Goal: Task Accomplishment & Management: Manage account settings

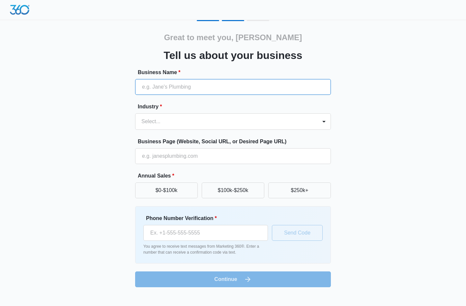
click at [155, 88] on input "Business Name *" at bounding box center [233, 87] width 196 height 16
type input "[PERSON_NAME] Mamas"
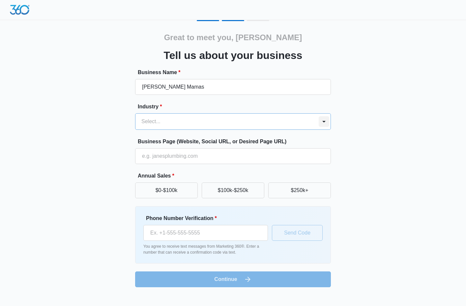
click at [323, 120] on div at bounding box center [324, 121] width 11 height 11
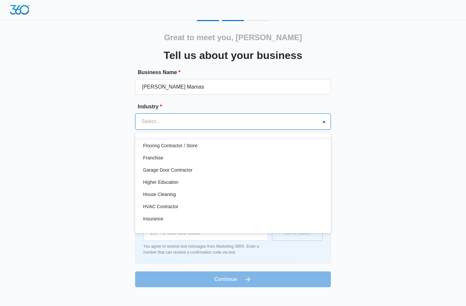
scroll to position [222, 0]
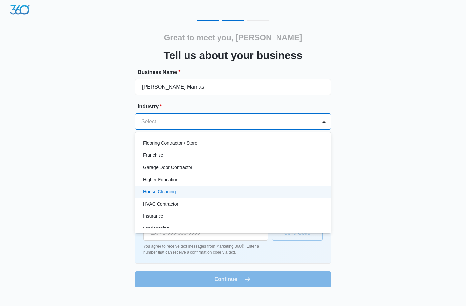
click at [170, 191] on p "House Cleaning" at bounding box center [159, 192] width 33 height 7
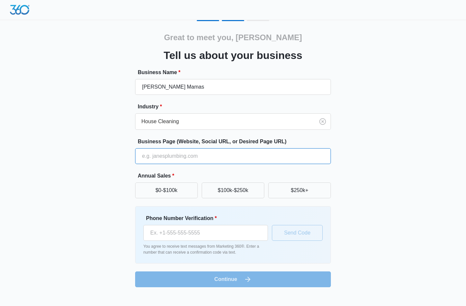
click at [146, 156] on input "Business Page (Website, Social URL, or Desired Page URL)" at bounding box center [233, 156] width 196 height 16
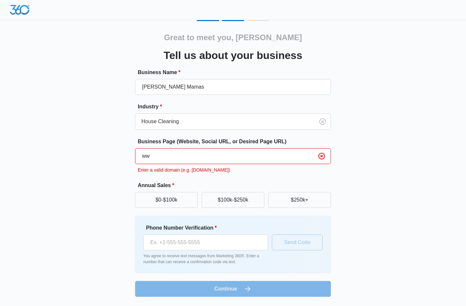
type input "w"
type input "m"
type input "e"
type input "m"
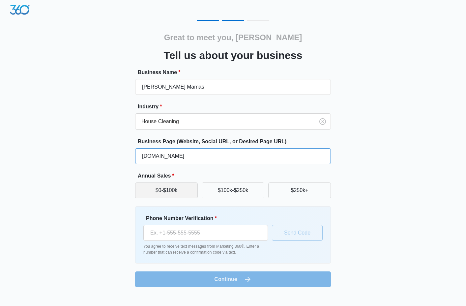
type input "MoppinMamas.com"
click at [175, 193] on button "$0-$100k" at bounding box center [166, 191] width 63 height 16
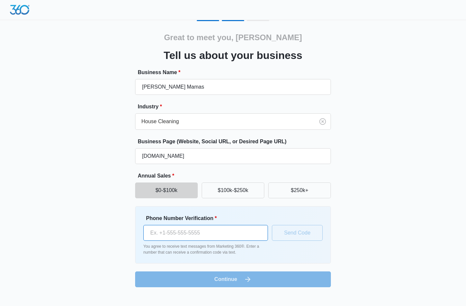
click at [159, 234] on input "Phone Number Verification *" at bounding box center [205, 233] width 125 height 16
type input "[PHONE_NUMBER]"
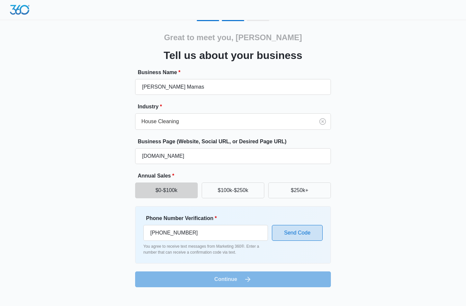
click at [302, 230] on button "Send Code" at bounding box center [297, 233] width 51 height 16
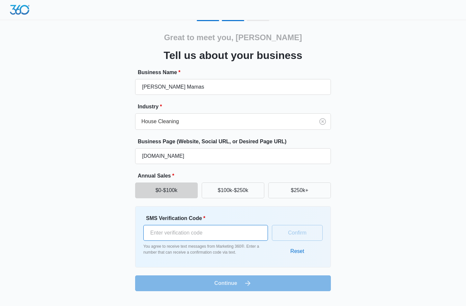
click at [163, 229] on input "SMS Verification Code *" at bounding box center [205, 233] width 125 height 16
type input "108946"
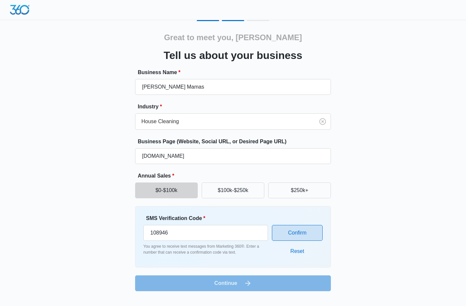
click at [286, 235] on button "Confirm" at bounding box center [297, 233] width 51 height 16
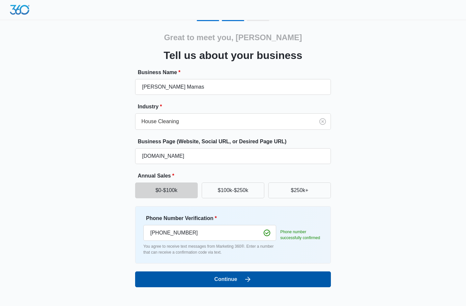
click at [233, 277] on button "Continue" at bounding box center [233, 280] width 196 height 16
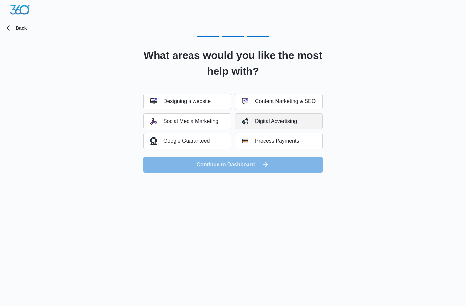
click at [286, 121] on div "Digital Advertising" at bounding box center [269, 121] width 55 height 7
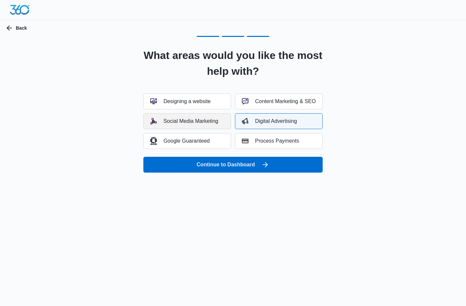
click at [196, 124] on div "Social Media Marketing" at bounding box center [184, 121] width 68 height 7
click at [185, 104] on div "Designing a website" at bounding box center [180, 101] width 60 height 7
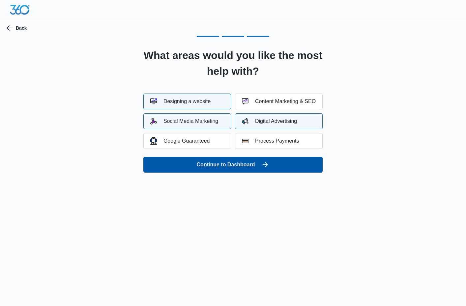
click at [248, 161] on button "Continue to Dashboard" at bounding box center [232, 165] width 179 height 16
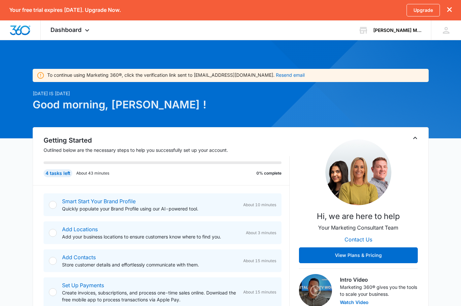
click at [50, 206] on div at bounding box center [53, 205] width 8 height 8
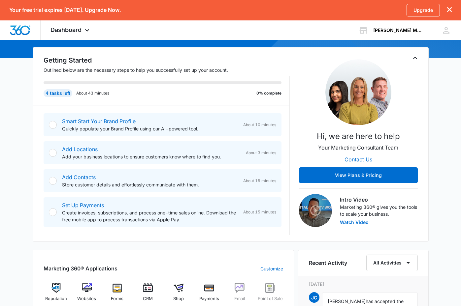
scroll to position [101, 0]
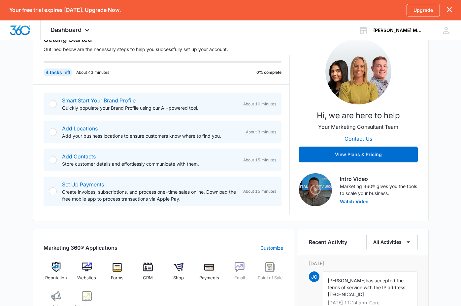
click at [56, 100] on div "Smart Start Your Brand Profile Quickly populate your Brand Profile using our AI…" at bounding box center [163, 104] width 238 height 23
click at [49, 103] on div at bounding box center [53, 104] width 8 height 8
click at [50, 105] on div at bounding box center [53, 104] width 8 height 8
click at [51, 104] on div at bounding box center [53, 104] width 8 height 8
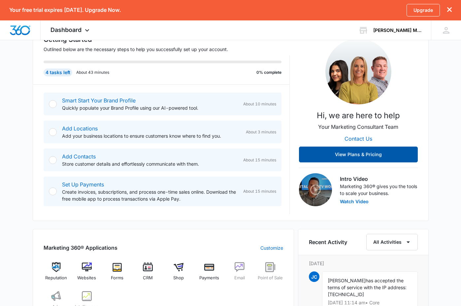
click at [375, 152] on button "View Plans & Pricing" at bounding box center [358, 155] width 119 height 16
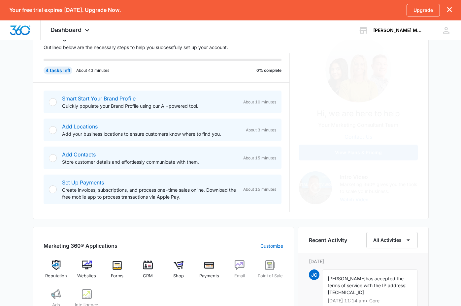
scroll to position [72, 0]
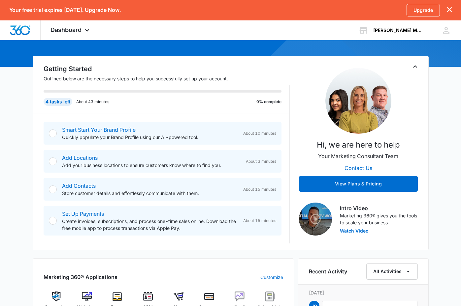
click at [54, 134] on div at bounding box center [53, 134] width 8 height 8
click at [47, 137] on div "Smart Start Your Brand Profile Quickly populate your Brand Profile using our AI…" at bounding box center [163, 133] width 238 height 23
click at [69, 127] on link "Smart Start Your Brand Profile" at bounding box center [99, 130] width 74 height 7
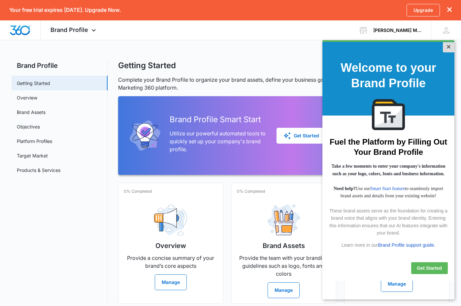
click at [444, 51] on link "×" at bounding box center [448, 47] width 12 height 10
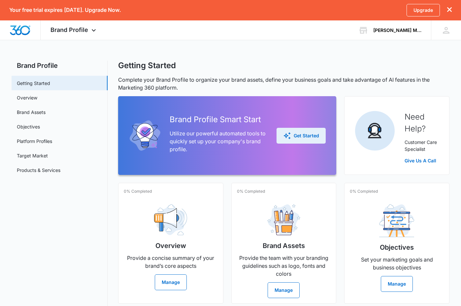
click at [304, 135] on div "Get Started" at bounding box center [301, 136] width 36 height 8
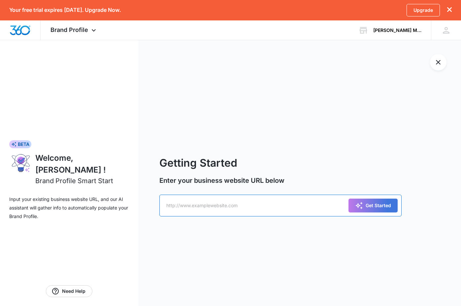
click at [169, 207] on input "text" at bounding box center [280, 206] width 242 height 22
type input "http:\\[DOMAIN_NAME]"
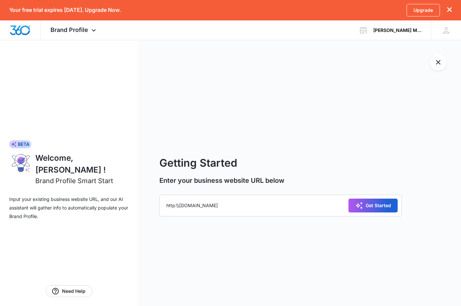
click at [364, 203] on div "Get Started" at bounding box center [373, 206] width 36 height 8
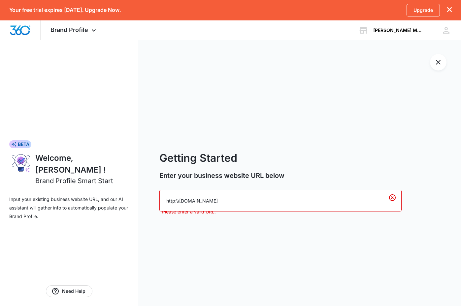
click at [249, 206] on input "http:\\www.MoppinMamas.com" at bounding box center [280, 201] width 242 height 22
drag, startPoint x: 252, startPoint y: 198, endPoint x: 10, endPoint y: 216, distance: 243.2
click at [159, 212] on input "http:\\www.MoppinMamas.com" at bounding box center [280, 201] width 242 height 22
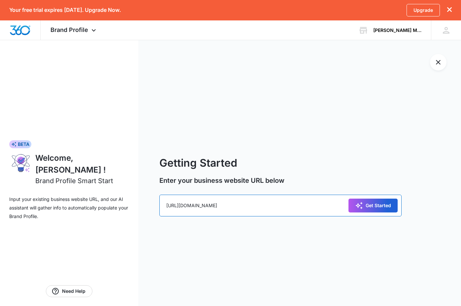
type input "http://www.MoppinMamas.com"
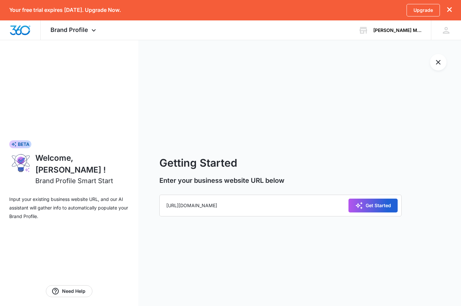
click at [362, 209] on icon "submit" at bounding box center [359, 206] width 8 height 8
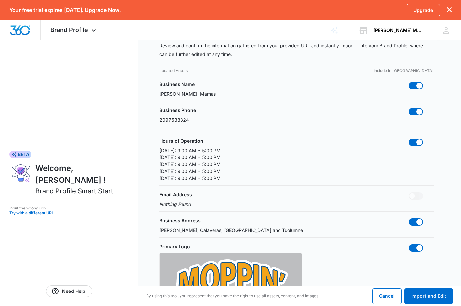
scroll to position [67, 0]
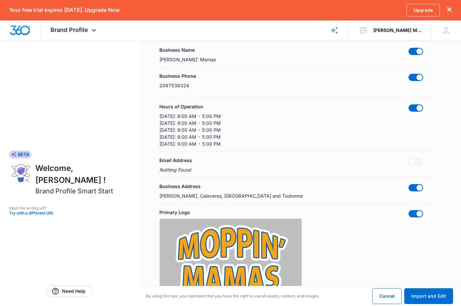
click at [165, 169] on p "Nothing Found" at bounding box center [175, 169] width 32 height 7
drag, startPoint x: 200, startPoint y: 169, endPoint x: 141, endPoint y: 169, distance: 59.0
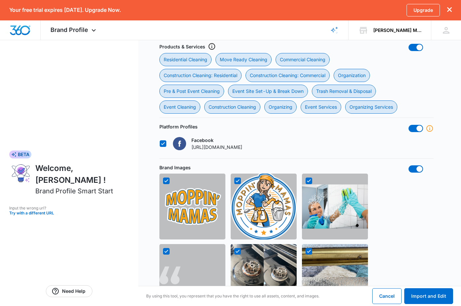
scroll to position [404, 0]
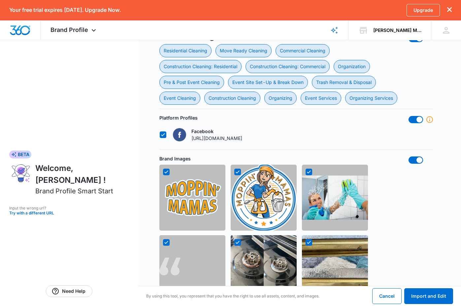
click at [247, 191] on img at bounding box center [263, 198] width 66 height 69
click at [166, 170] on icon at bounding box center [166, 172] width 6 height 6
click at [163, 172] on input "checkbox" at bounding box center [163, 172] width 0 height 0
checkbox input "false"
click at [306, 174] on icon at bounding box center [309, 172] width 6 height 6
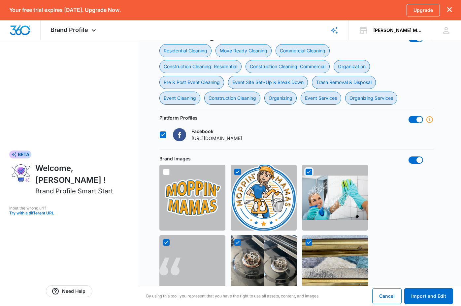
click at [305, 172] on input "checkbox" at bounding box center [305, 172] width 0 height 0
checkbox input "false"
click at [168, 240] on icon at bounding box center [166, 243] width 6 height 6
click at [163, 243] on input "checkbox" at bounding box center [163, 243] width 0 height 0
checkbox input "false"
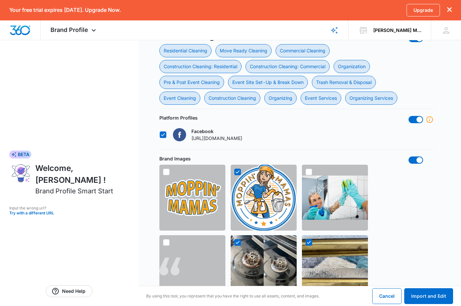
click at [236, 242] on icon at bounding box center [237, 243] width 6 height 6
click at [234, 243] on input "checkbox" at bounding box center [234, 243] width 0 height 0
checkbox input "false"
click at [309, 245] on icon at bounding box center [309, 243] width 6 height 6
click at [305, 243] on input "checkbox" at bounding box center [305, 243] width 0 height 0
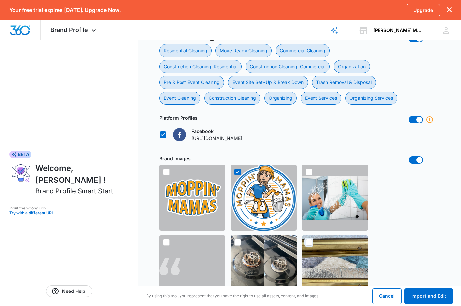
checkbox input "false"
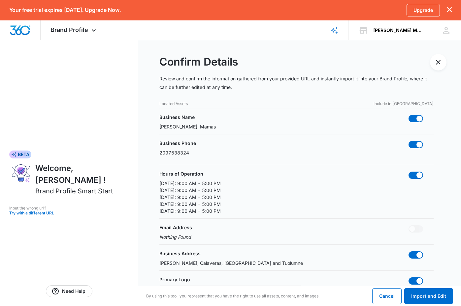
scroll to position [135, 0]
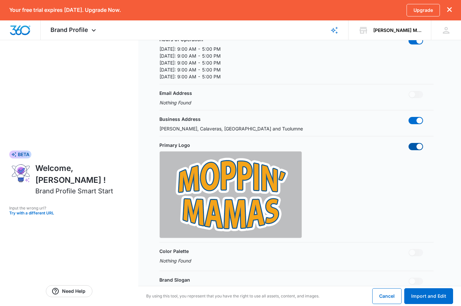
click at [418, 148] on span at bounding box center [419, 147] width 6 height 6
click at [408, 143] on input "checkbox" at bounding box center [408, 143] width 0 height 0
click at [413, 146] on span at bounding box center [412, 147] width 6 height 6
click at [408, 143] on input "checkbox" at bounding box center [408, 143] width 0 height 0
checkbox input "true"
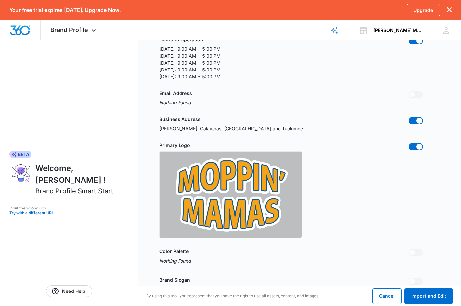
click at [335, 190] on div "Primary Logo" at bounding box center [296, 190] width 274 height 97
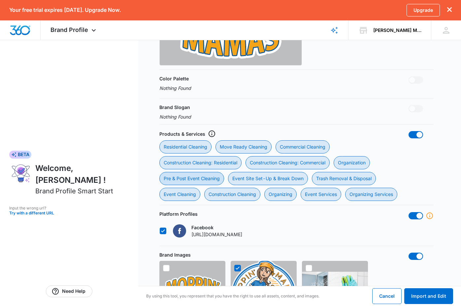
scroll to position [269, 0]
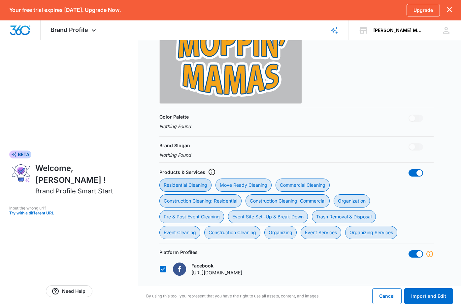
click at [190, 188] on div "Residential Cleaning" at bounding box center [185, 185] width 52 height 13
click at [159, 179] on Cleaning "Residential Cleaning" at bounding box center [159, 178] width 0 height 0
click at [171, 187] on div "Residential Cleaning" at bounding box center [185, 185] width 52 height 13
click at [159, 179] on Cleaning "Residential Cleaning" at bounding box center [159, 178] width 0 height 0
checkbox Cleaning "true"
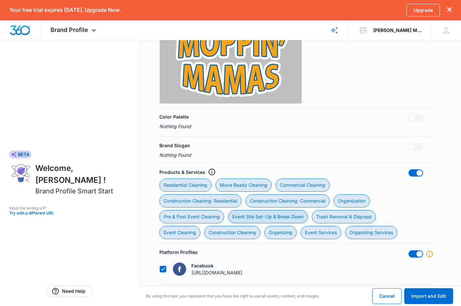
click at [261, 217] on div "Event Site Set-Up & Break Down" at bounding box center [268, 216] width 80 height 13
click at [228, 210] on Down "Event Site Set-Up & Break Down" at bounding box center [227, 210] width 0 height 0
checkbox Down "false"
click at [330, 234] on div "Event Services" at bounding box center [320, 232] width 41 height 13
click at [300, 226] on Services "Event Services" at bounding box center [300, 226] width 0 height 0
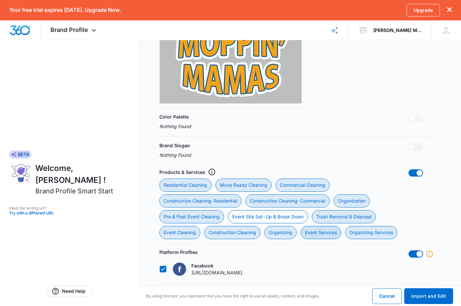
checkbox Services "false"
click at [349, 204] on div "Organization" at bounding box center [351, 201] width 36 height 13
click at [333, 195] on input "Organization" at bounding box center [333, 194] width 0 height 0
checkbox input "false"
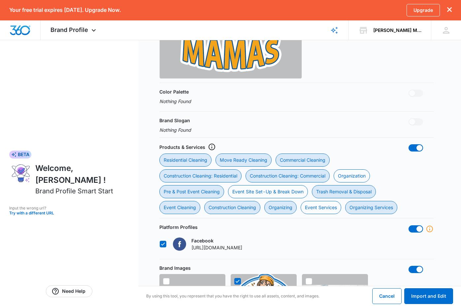
scroll to position [303, 0]
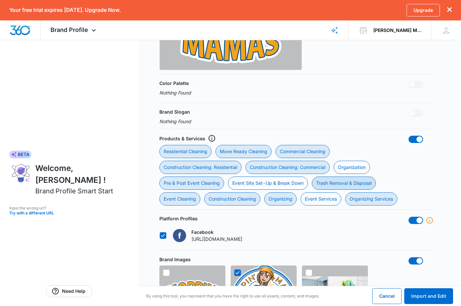
click at [341, 185] on div "Trash Removal & Disposal" at bounding box center [344, 183] width 64 height 13
click at [312, 177] on Disposal "Trash Removal & Disposal" at bounding box center [311, 176] width 0 height 0
checkbox Disposal "false"
click at [387, 197] on div "Organizing Services" at bounding box center [371, 199] width 52 height 13
click at [345, 193] on Services "Organizing Services" at bounding box center [345, 192] width 0 height 0
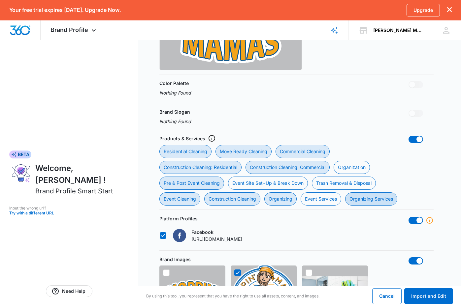
checkbox Services "false"
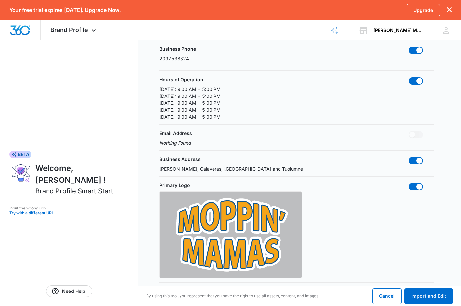
scroll to position [0, 0]
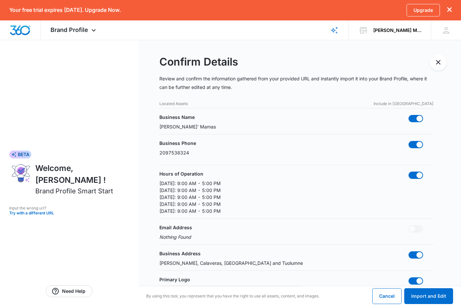
click at [165, 106] on p "Located Assets" at bounding box center [173, 104] width 28 height 6
click at [183, 195] on p "Wednesday: 9:00 AM - 5:00 PM" at bounding box center [189, 197] width 61 height 7
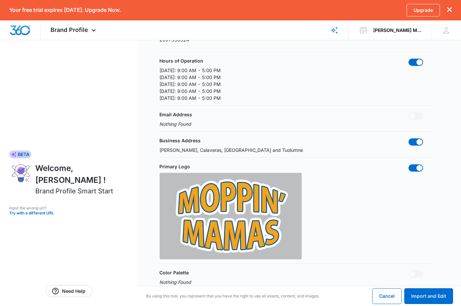
scroll to position [135, 0]
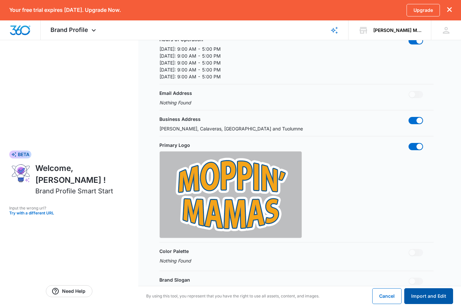
click at [426, 297] on button "Import and Edit" at bounding box center [428, 296] width 49 height 16
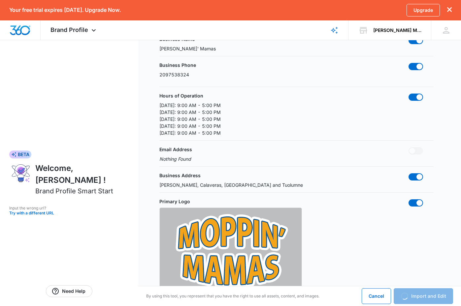
scroll to position [0, 0]
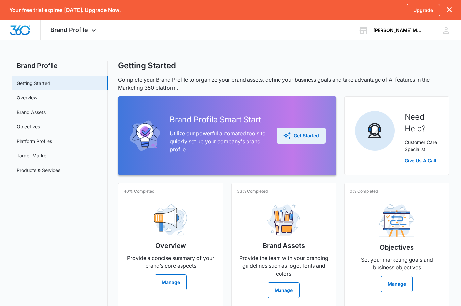
click at [306, 130] on button "Get Started" at bounding box center [300, 136] width 49 height 16
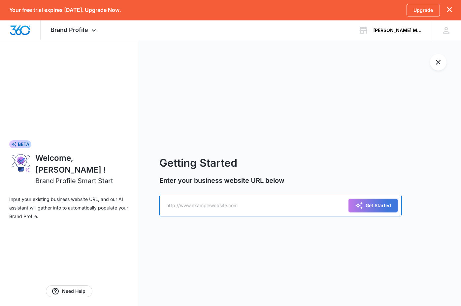
click at [203, 209] on input "text" at bounding box center [280, 206] width 242 height 22
type input "http:\\www.MoppinMamas.com"
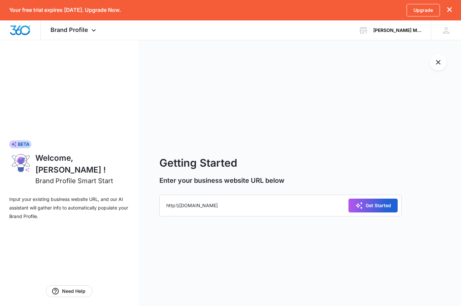
click at [370, 204] on div "Get Started" at bounding box center [373, 206] width 36 height 8
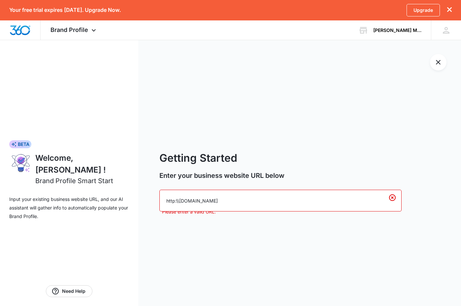
click at [243, 191] on input "http:\\www.MoppinMamas.com" at bounding box center [280, 201] width 242 height 22
click at [363, 77] on div "Getting Started Enter your business website URL below http:\\www.MoppinMamas.co…" at bounding box center [299, 183] width 322 height 286
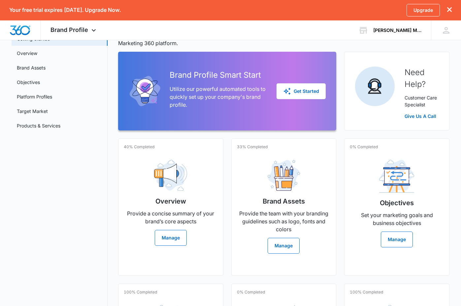
scroll to position [67, 0]
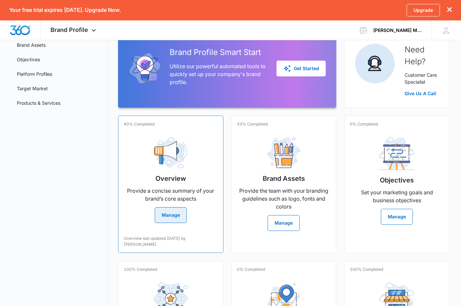
click at [166, 215] on button "Manage" at bounding box center [171, 215] width 32 height 16
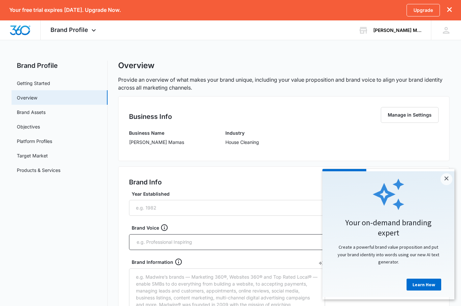
scroll to position [34, 0]
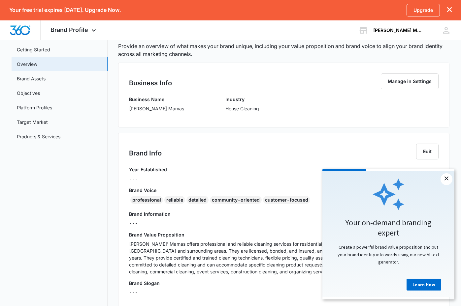
click at [445, 178] on link "×" at bounding box center [446, 179] width 12 height 12
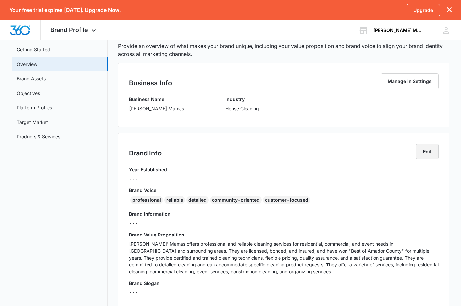
click at [422, 149] on button "Edit" at bounding box center [427, 152] width 22 height 16
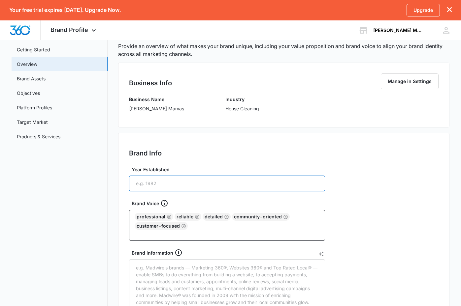
click at [151, 182] on input "Year Established" at bounding box center [227, 184] width 196 height 16
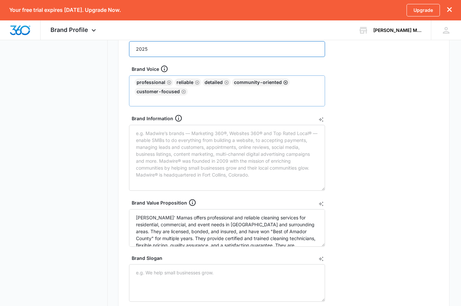
type input "2025"
click at [283, 83] on icon "Remove" at bounding box center [285, 82] width 5 height 5
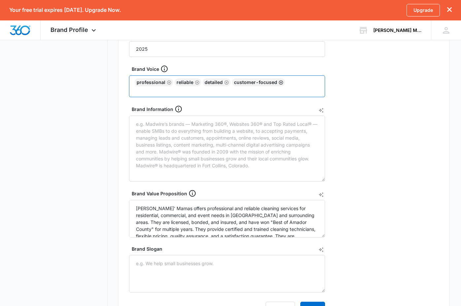
click at [280, 81] on icon "Remove" at bounding box center [281, 82] width 4 height 4
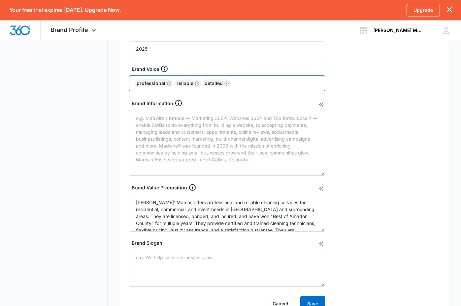
click at [260, 85] on input "text" at bounding box center [275, 83] width 87 height 10
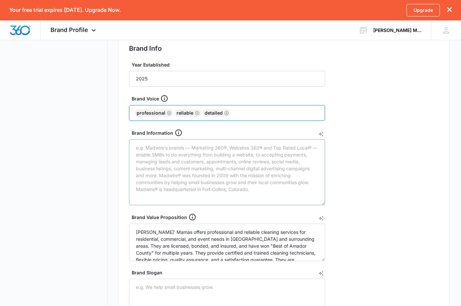
scroll to position [107, 0]
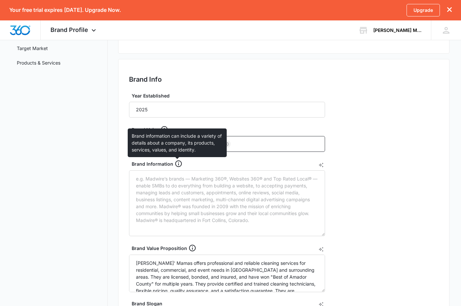
click at [177, 165] on icon at bounding box center [178, 164] width 7 height 7
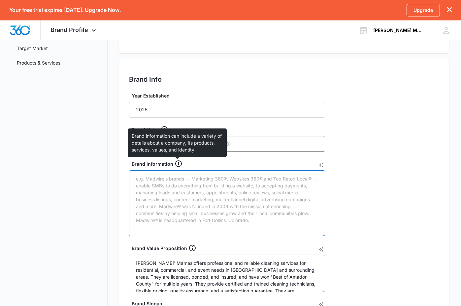
click at [177, 170] on textarea "Brand Information" at bounding box center [227, 203] width 196 height 66
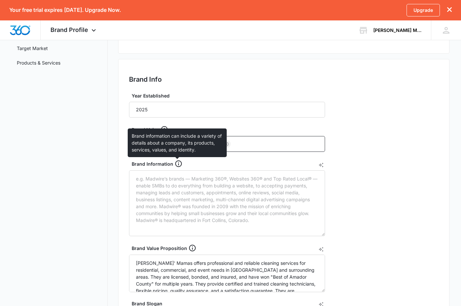
click at [177, 165] on icon at bounding box center [178, 164] width 7 height 7
click at [177, 170] on textarea "Brand Information" at bounding box center [227, 203] width 196 height 66
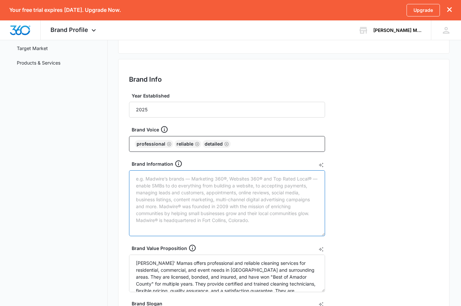
click at [137, 179] on textarea "Brand Information" at bounding box center [227, 203] width 196 height 66
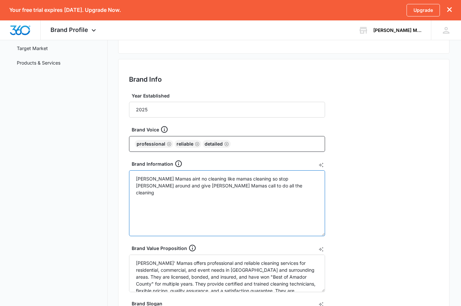
click at [172, 178] on textarea "Moppin Mamas aint no cleaning like mamas cleaning so stop moppin around and giv…" at bounding box center [227, 203] width 196 height 66
click at [186, 200] on textarea "Moppin Mamas aint no cleaning like mamas cleaning so stop moppin around and giv…" at bounding box center [227, 203] width 196 height 66
click at [171, 181] on textarea "Moppin Mamas aint no cleaning like mamas cleaning so stop moppin around and giv…" at bounding box center [227, 203] width 196 height 66
drag, startPoint x: 142, startPoint y: 188, endPoint x: 133, endPoint y: 189, distance: 9.3
click at [133, 189] on textarea "Moppin Mamas aint no cleaning like mamas cleaning so stop moppin around and giv…" at bounding box center [227, 203] width 196 height 66
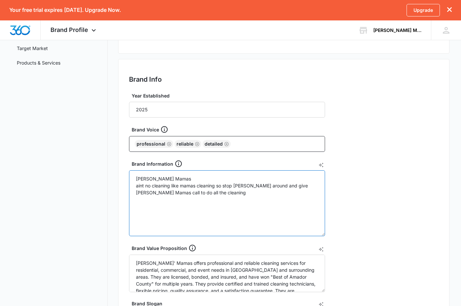
click at [154, 205] on textarea "Moppin Mamas aint no cleaning like mamas cleaning so stop moppin around and giv…" at bounding box center [227, 203] width 196 height 66
drag, startPoint x: 143, startPoint y: 186, endPoint x: 133, endPoint y: 183, distance: 10.6
click at [133, 187] on textarea "Moppin Mamas aint no cleaning like mamas cleaning so stop moppin around and giv…" at bounding box center [227, 203] width 196 height 66
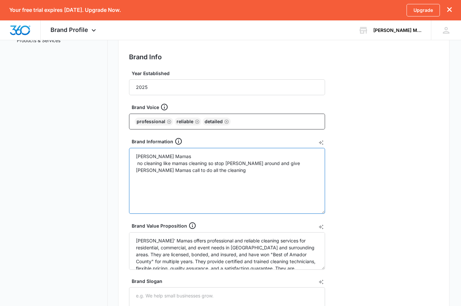
scroll to position [141, 0]
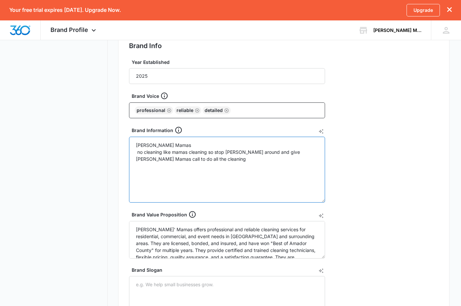
click at [197, 159] on textarea "Moppin Mamas no cleaning like mamas cleaning so stop moppin around and give mop…" at bounding box center [227, 170] width 196 height 66
click at [171, 167] on textarea "Moppin Mamas no cleaning like mamas cleaning so stop moppin around and give mop…" at bounding box center [227, 170] width 196 height 66
click at [189, 175] on textarea "Moppin Mamas no cleaning like mamas cleaning so stop moppin around and give mop…" at bounding box center [227, 170] width 196 height 66
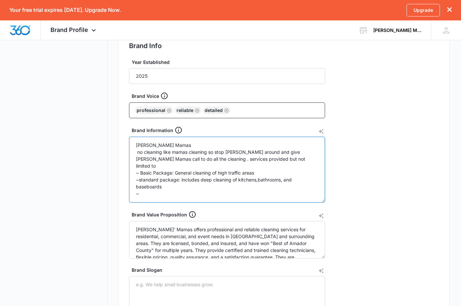
drag, startPoint x: 162, startPoint y: 181, endPoint x: 131, endPoint y: 181, distance: 31.0
click at [131, 181] on textarea "Moppin Mamas no cleaning like mamas cleaning so stop moppin around and give mop…" at bounding box center [227, 170] width 196 height 66
click at [143, 183] on textarea "Moppin Mamas no cleaning like mamas cleaning so stop moppin around and give mop…" at bounding box center [227, 170] width 196 height 66
click at [141, 173] on textarea "Moppin Mamas no cleaning like mamas cleaning so stop moppin around and give mop…" at bounding box center [227, 170] width 196 height 66
click at [146, 180] on textarea "Moppin Mamas no cleaning like mamas cleaning so stop moppin around and give mop…" at bounding box center [227, 170] width 196 height 66
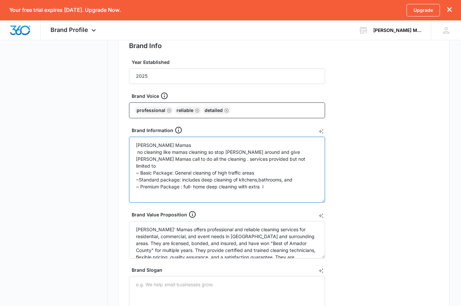
click at [267, 182] on textarea "Moppin Mamas no cleaning like mamas cleaning so stop moppin around and give mop…" at bounding box center [227, 170] width 196 height 66
drag, startPoint x: 145, startPoint y: 159, endPoint x: 189, endPoint y: 161, distance: 44.2
click at [189, 161] on textarea "Moppin Mamas no cleaning like mamas cleaning so stop moppin around and give mop…" at bounding box center [227, 170] width 196 height 66
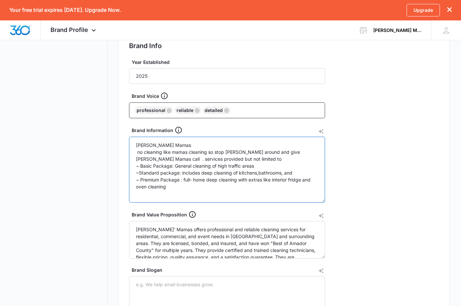
click at [294, 173] on textarea "Moppin Mamas no cleaning like mamas cleaning so stop moppin around and give mop…" at bounding box center [227, 170] width 196 height 66
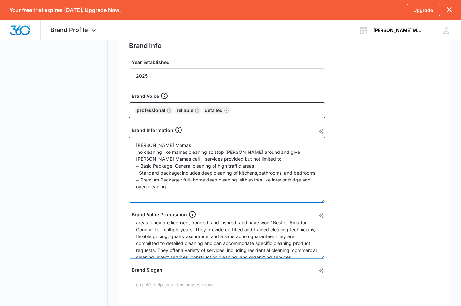
scroll to position [28, 0]
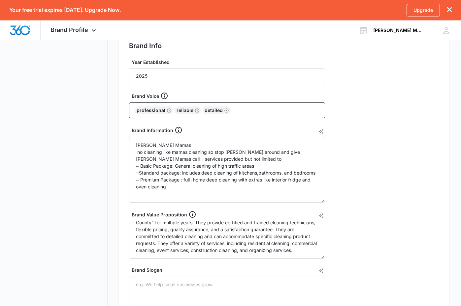
click at [426, 205] on div "Brand Info Edit Year Established 2025 Brand Voice professional reliable detaile…" at bounding box center [283, 187] width 331 height 324
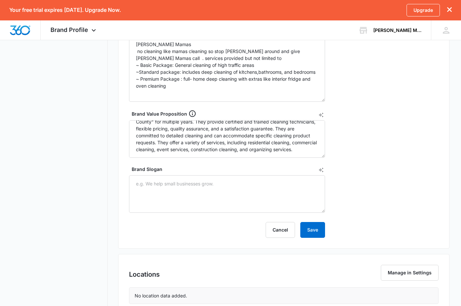
scroll to position [107, 0]
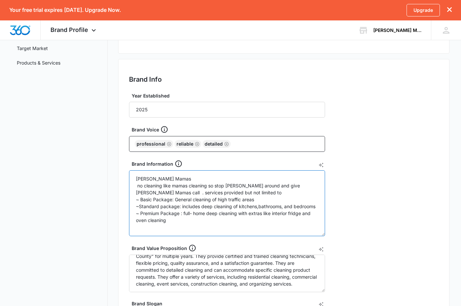
click at [230, 186] on textarea "Moppin Mamas no cleaning like mamas cleaning so stop moppin around and give mop…" at bounding box center [227, 203] width 196 height 66
click at [284, 186] on textarea "Moppin Mamas no cleaning like mamas cleaning so stop Moppin around and give mop…" at bounding box center [227, 203] width 196 height 66
type textarea "Moppin Mamas no cleaning like mamas cleaning so stop Moppin around and give Mop…"
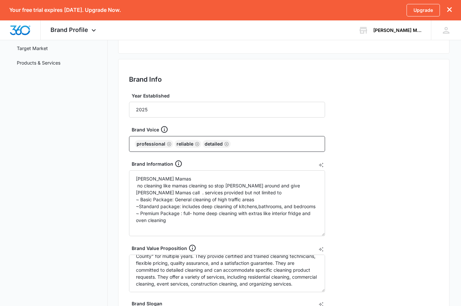
click at [425, 208] on div "Brand Info Edit Year Established 2025 Brand Voice professional reliable detaile…" at bounding box center [283, 221] width 331 height 324
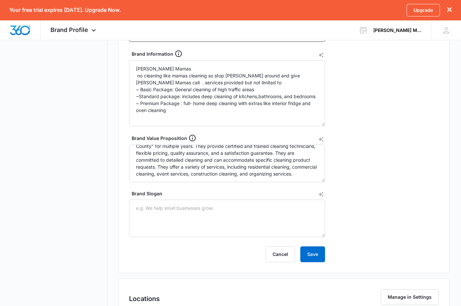
scroll to position [242, 0]
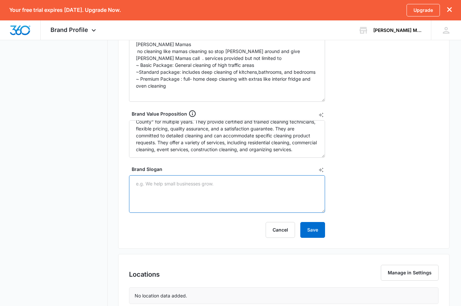
click at [168, 187] on textarea "Brand Slogan" at bounding box center [227, 194] width 196 height 38
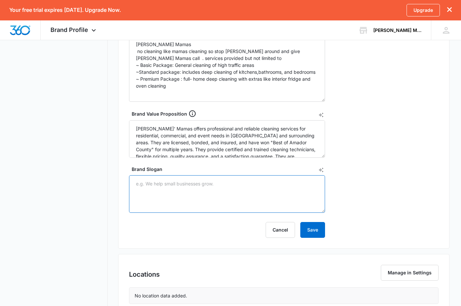
click at [148, 180] on textarea "Brand Slogan" at bounding box center [227, 194] width 196 height 38
click at [303, 185] on textarea "NO cleaning like Mamas cleaning so stop Moppin around and give us a call" at bounding box center [227, 194] width 196 height 38
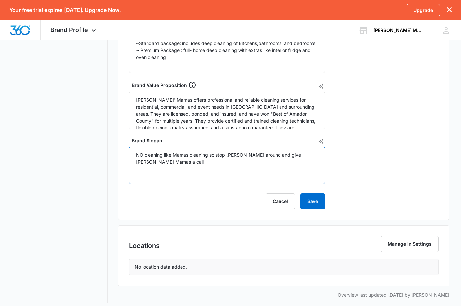
scroll to position [276, 0]
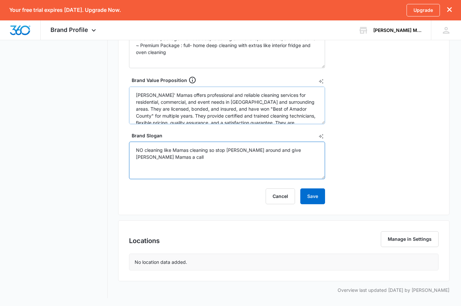
type textarea "NO cleaning like Mamas cleaning so stop Moppin around and give Moppin Mamas a c…"
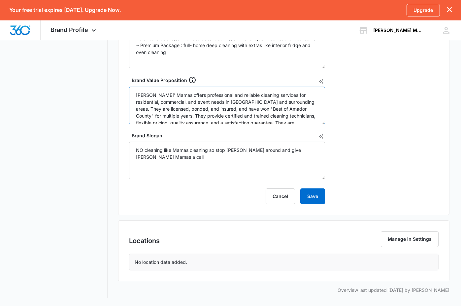
drag, startPoint x: 294, startPoint y: 104, endPoint x: 168, endPoint y: 115, distance: 126.8
click at [168, 115] on textarea "Moppin' Mamas offers professional and reliable cleaning services for residentia…" at bounding box center [227, 106] width 196 height 38
drag, startPoint x: 294, startPoint y: 102, endPoint x: 245, endPoint y: 112, distance: 50.8
click at [245, 112] on textarea "Moppin' Mamas offers professional and reliable cleaning services for residentia…" at bounding box center [227, 106] width 196 height 38
click at [178, 111] on textarea "Moppin' Mamas offers professional and reliable cleaning services for residentia…" at bounding box center [227, 106] width 196 height 38
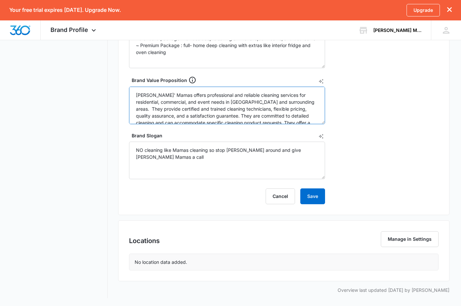
scroll to position [21, 0]
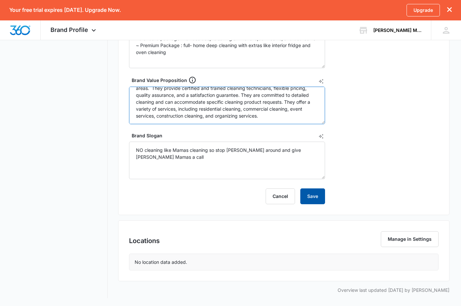
type textarea "Moppin' Mamas offers professional and reliable cleaning services for residentia…"
click at [306, 194] on button "Save" at bounding box center [312, 197] width 25 height 16
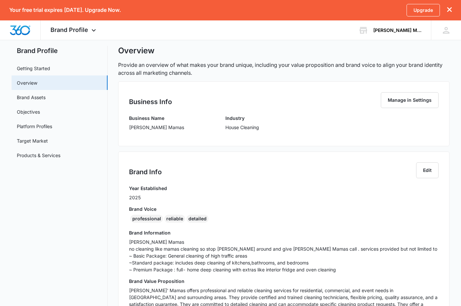
scroll to position [0, 0]
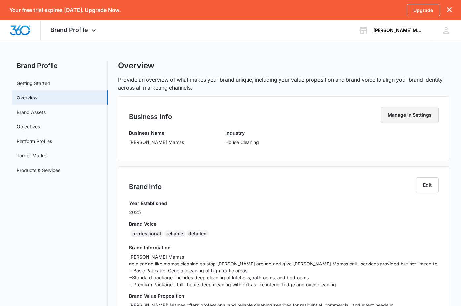
click at [404, 118] on button "Manage in Settings" at bounding box center [409, 115] width 58 height 16
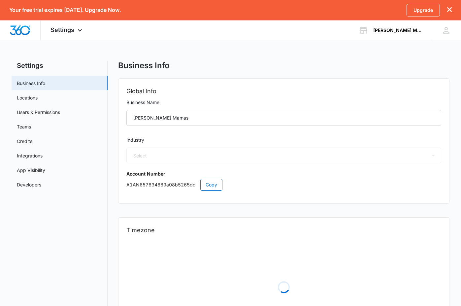
select select "38"
select select "US"
select select "America/New_York"
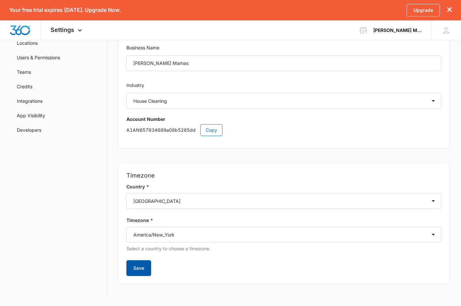
click at [135, 271] on button "Save" at bounding box center [138, 268] width 25 height 16
click at [150, 272] on button "Save" at bounding box center [138, 268] width 25 height 16
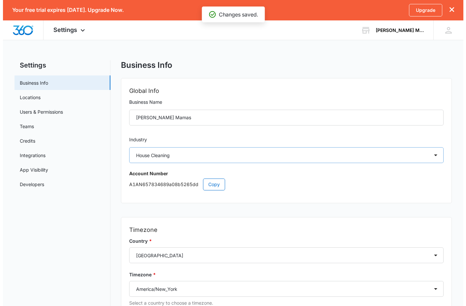
scroll to position [0, 0]
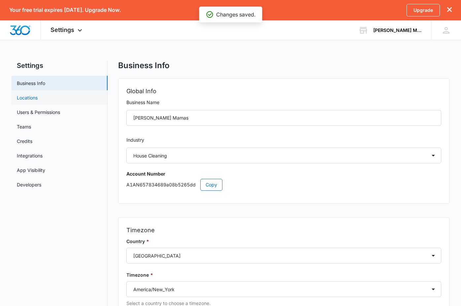
click at [22, 98] on link "Locations" at bounding box center [27, 97] width 21 height 7
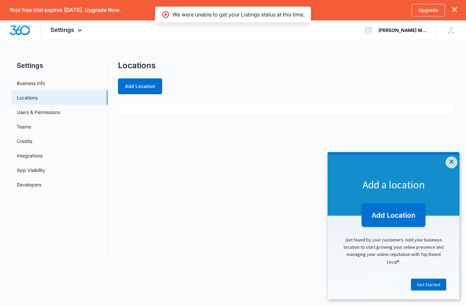
click at [136, 106] on ul at bounding box center [286, 109] width 336 height 14
click at [136, 113] on ul at bounding box center [286, 109] width 336 height 14
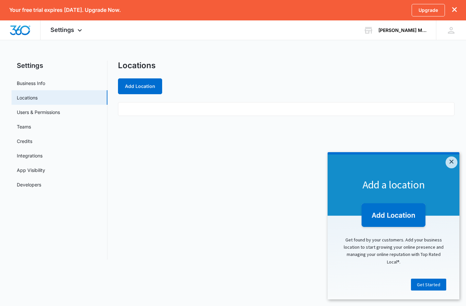
click at [129, 109] on ul at bounding box center [286, 109] width 336 height 14
click at [143, 90] on button "Add Location" at bounding box center [140, 86] width 44 height 16
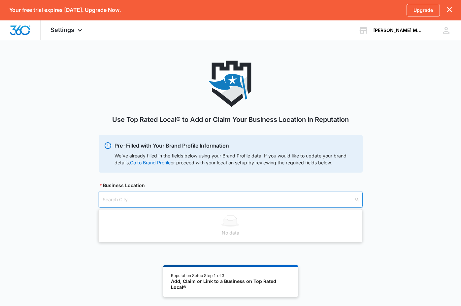
click at [118, 201] on input "search" at bounding box center [228, 199] width 251 height 15
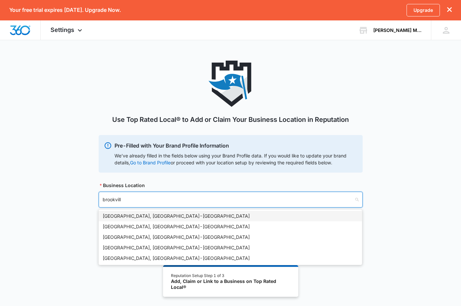
type input "brookville"
click at [115, 216] on div "Brookville, OH - USA" at bounding box center [230, 216] width 255 height 7
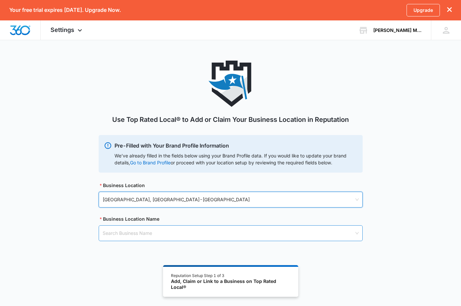
click at [109, 238] on input "search" at bounding box center [228, 233] width 251 height 15
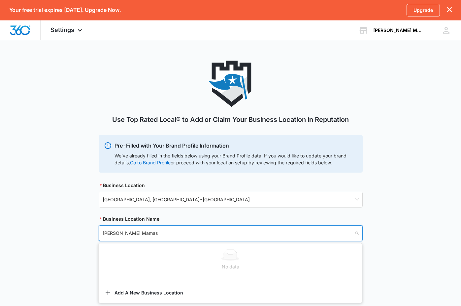
scroll to position [56, 0]
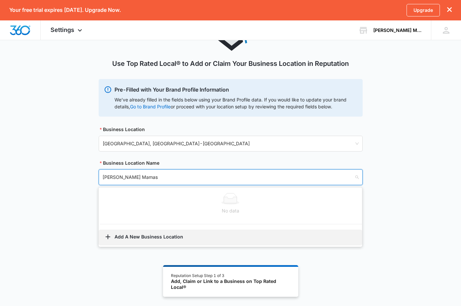
type input "[PERSON_NAME] Mamas"
click at [107, 237] on icon "button" at bounding box center [107, 237] width 5 height 5
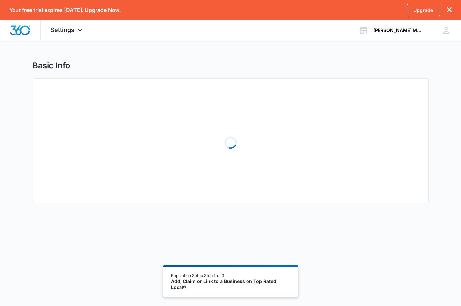
select select "[US_STATE]"
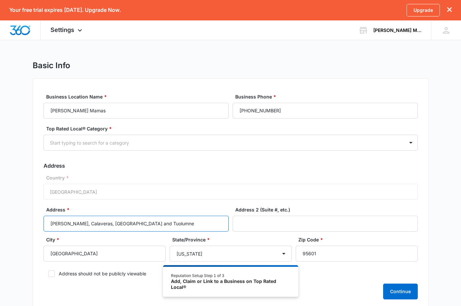
drag, startPoint x: 152, startPoint y: 222, endPoint x: -3, endPoint y: 213, distance: 154.9
drag, startPoint x: 150, startPoint y: 223, endPoint x: -3, endPoint y: 229, distance: 152.4
click at [44, 229] on input "[PERSON_NAME], Calaveras, [GEOGRAPHIC_DATA] and Tuolumne" at bounding box center [136, 224] width 185 height 16
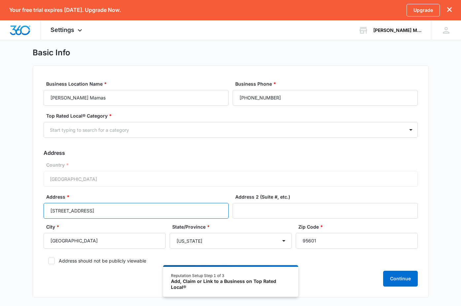
scroll to position [56, 0]
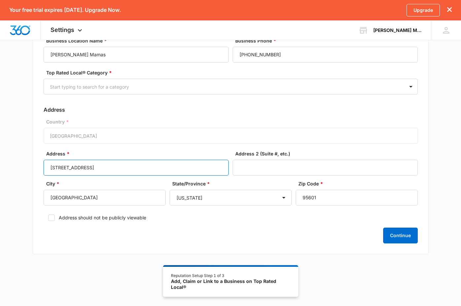
type input "[STREET_ADDRESS]"
click at [48, 218] on label "Address should not be publicly viewable" at bounding box center [231, 217] width 374 height 7
click at [48, 218] on input "Address should not be publicly viewable" at bounding box center [46, 218] width 5 height 5
checkbox input "true"
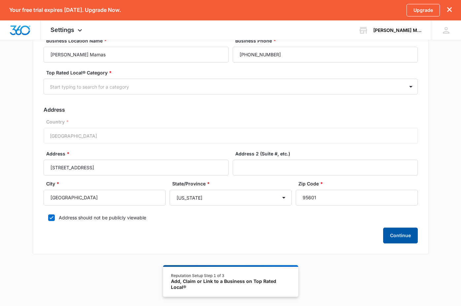
click at [400, 236] on button "Continue" at bounding box center [400, 236] width 35 height 16
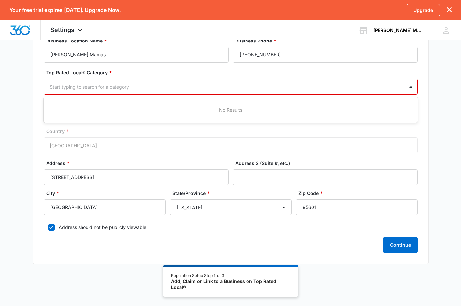
click at [56, 84] on div at bounding box center [223, 87] width 346 height 8
type input "m"
type input "[PERSON_NAME] Mamas"
click at [332, 206] on input "95601" at bounding box center [356, 207] width 122 height 16
type input "9"
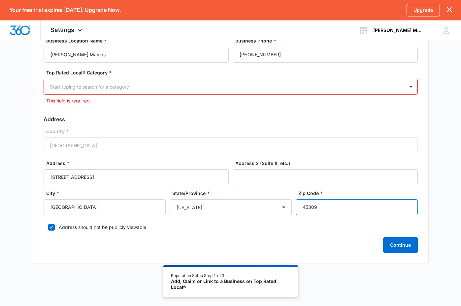
type input "45309"
click at [75, 88] on div at bounding box center [223, 87] width 346 height 8
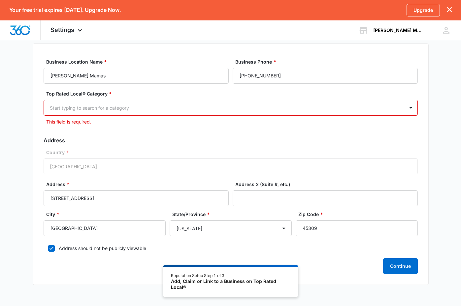
scroll to position [22, 0]
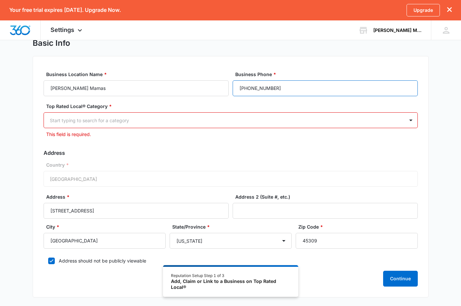
drag, startPoint x: 285, startPoint y: 88, endPoint x: 145, endPoint y: 91, distance: 140.5
click at [232, 91] on input "[PHONE_NUMBER]" at bounding box center [324, 88] width 185 height 16
type input "[PHONE_NUMBER]"
click at [53, 123] on div at bounding box center [223, 120] width 346 height 8
type input "moppinmamas"
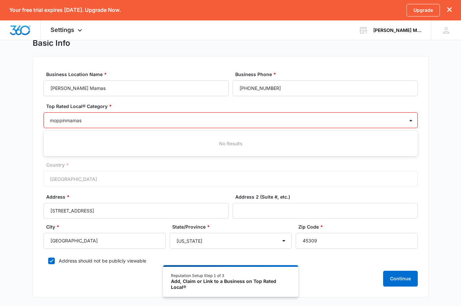
scroll to position [56, 0]
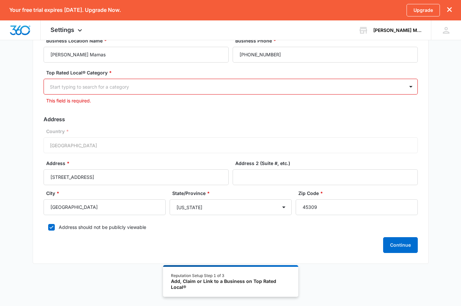
drag, startPoint x: 94, startPoint y: 84, endPoint x: 12, endPoint y: 91, distance: 83.1
click at [12, 91] on div "Basic Info Business Location Name * Moppin Mamas Business Phone * (937) 301-911…" at bounding box center [230, 138] width 461 height 267
type input "house"
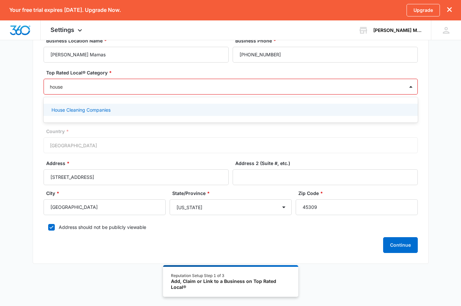
click at [83, 109] on p "House Cleaning Companies" at bounding box center [80, 109] width 59 height 7
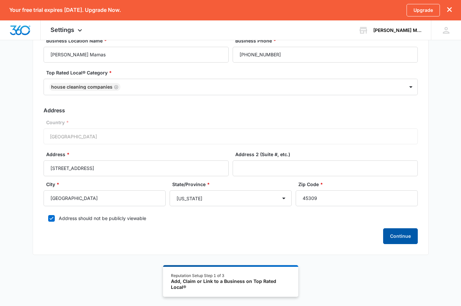
click at [404, 240] on button "Continue" at bounding box center [400, 236] width 35 height 16
click at [400, 238] on button "Continue" at bounding box center [400, 236] width 35 height 16
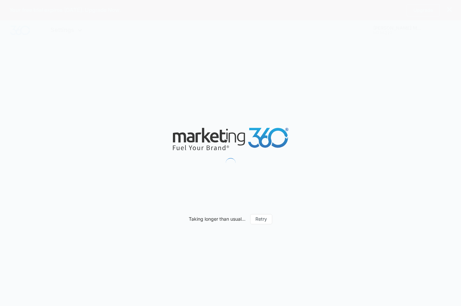
select select "Ohio"
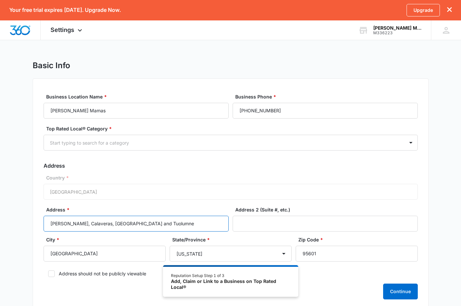
drag, startPoint x: 151, startPoint y: 221, endPoint x: 262, endPoint y: 157, distance: 127.9
drag, startPoint x: 151, startPoint y: 222, endPoint x: -3, endPoint y: 219, distance: 154.0
click at [44, 219] on input "Amador, Calaveras, Eldorado and Tuolumne" at bounding box center [136, 224] width 185 height 16
type input "[STREET_ADDRESS]"
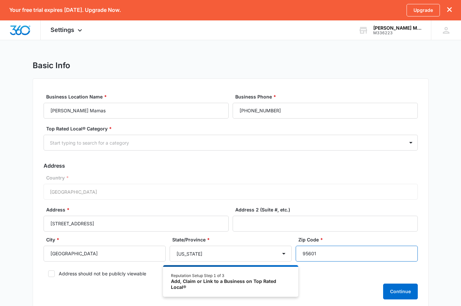
click at [318, 254] on input "95601" at bounding box center [356, 254] width 122 height 16
type input "9"
type input "45309"
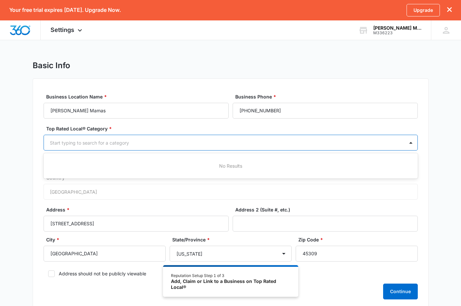
click at [64, 146] on div at bounding box center [223, 143] width 346 height 8
type input "hou"
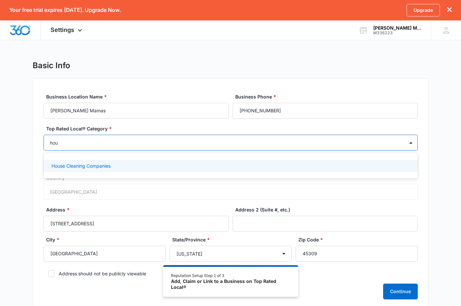
click at [70, 165] on p "House Cleaning Companies" at bounding box center [80, 166] width 59 height 7
click at [101, 163] on div "House Cleaning Companies" at bounding box center [231, 167] width 374 height 13
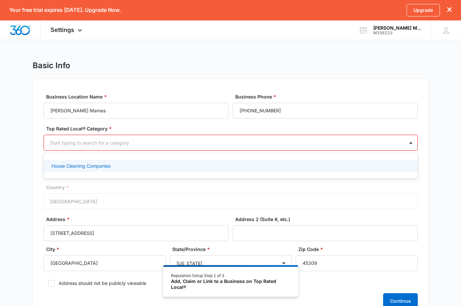
click at [68, 165] on p "House Cleaning Companies" at bounding box center [80, 166] width 59 height 7
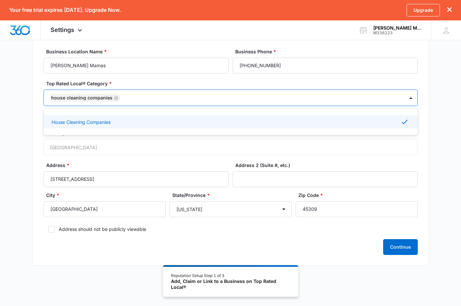
scroll to position [56, 0]
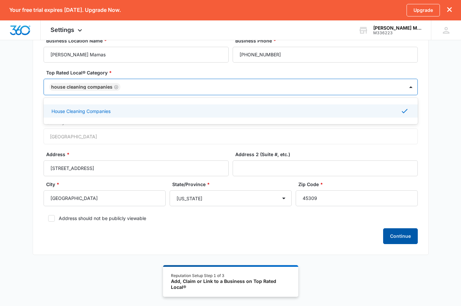
click at [397, 231] on button "Continue" at bounding box center [400, 236] width 35 height 16
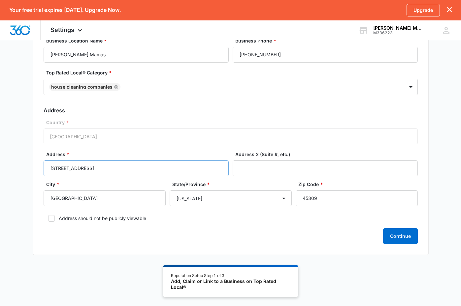
scroll to position [0, 0]
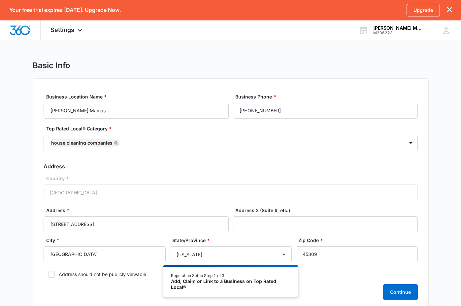
click at [210, 282] on div "Add, Claim or Link to a Business on Top Rated Local®" at bounding box center [230, 285] width 119 height 12
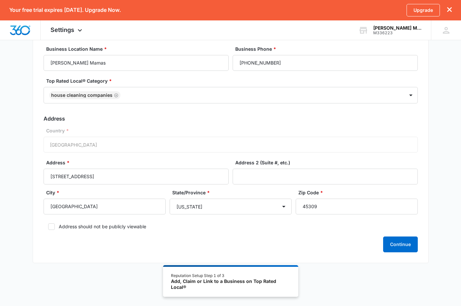
scroll to position [56, 0]
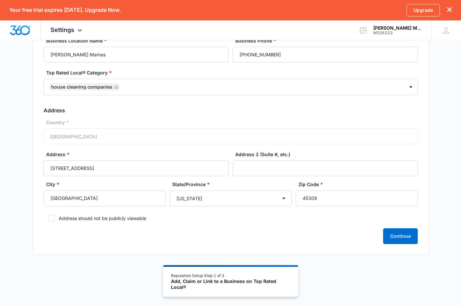
click at [52, 221] on icon at bounding box center [51, 219] width 6 height 6
click at [48, 221] on input "Address should not be publicly viewable" at bounding box center [46, 218] width 5 height 5
checkbox input "true"
click at [395, 236] on button "Continue" at bounding box center [400, 236] width 35 height 16
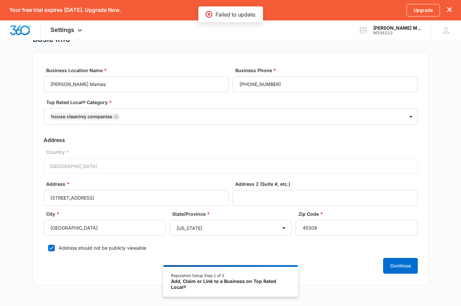
scroll to position [0, 0]
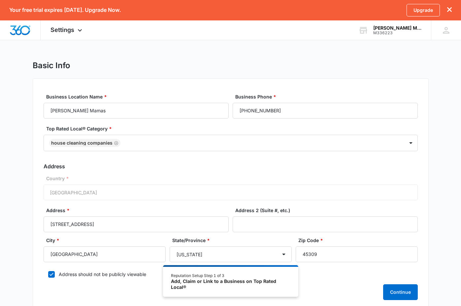
click at [449, 12] on icon "dismiss this dialog" at bounding box center [449, 9] width 5 height 5
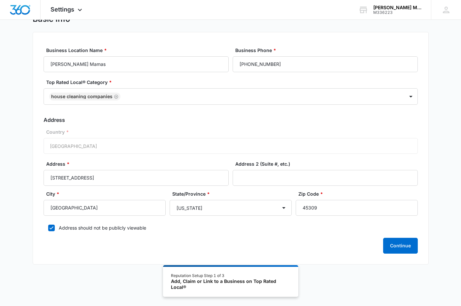
scroll to position [36, 0]
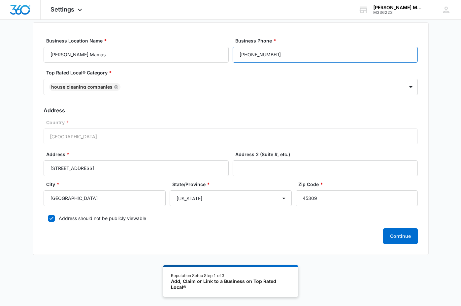
drag, startPoint x: 282, startPoint y: 56, endPoint x: 110, endPoint y: 74, distance: 173.3
click at [232, 63] on input "[PHONE_NUMBER]" at bounding box center [324, 55] width 185 height 16
type input "[PHONE_NUMBER]"
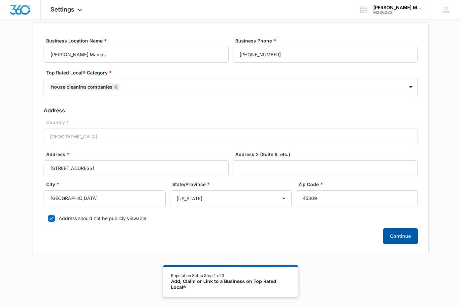
click at [403, 237] on button "Continue" at bounding box center [400, 236] width 35 height 16
click at [100, 135] on div "Country * United States of America" at bounding box center [231, 131] width 374 height 25
click at [401, 233] on button "Continue" at bounding box center [400, 236] width 35 height 16
click at [401, 233] on div "Loading Continue" at bounding box center [231, 236] width 374 height 16
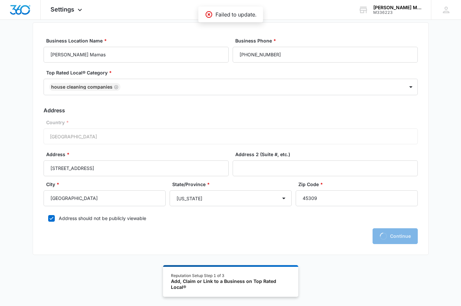
click at [401, 233] on div "Loading Continue" at bounding box center [231, 236] width 374 height 16
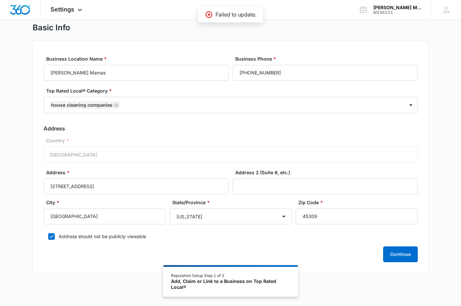
scroll to position [3, 0]
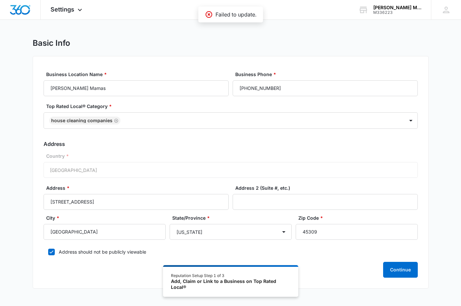
click at [208, 13] on icon at bounding box center [209, 15] width 8 height 8
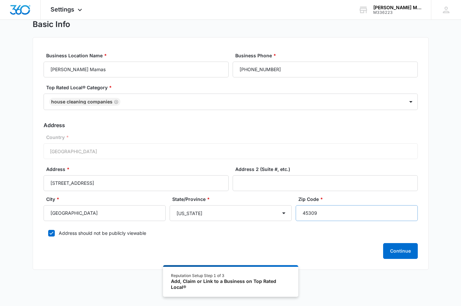
scroll to position [36, 0]
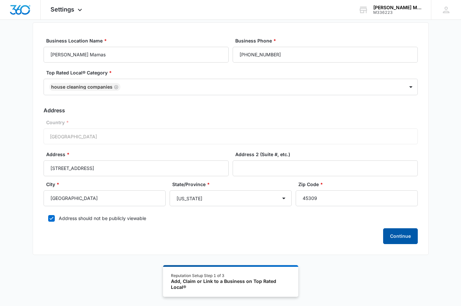
click at [401, 237] on button "Continue" at bounding box center [400, 236] width 35 height 16
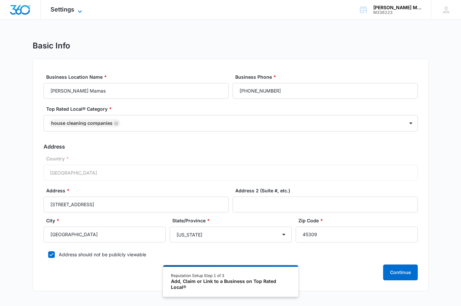
click at [77, 7] on div "Settings Apps Reputation Websites Forms CRM Email Shop Payments POS Ads Intelli…" at bounding box center [67, 9] width 53 height 19
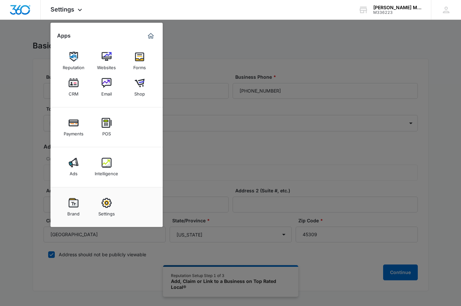
click at [362, 62] on div at bounding box center [230, 153] width 461 height 306
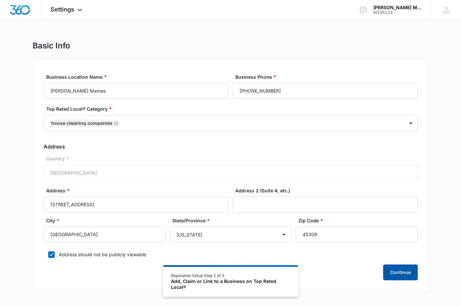
click at [403, 270] on button "Continue" at bounding box center [400, 273] width 35 height 16
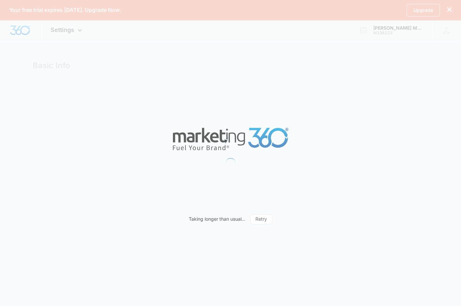
select select "[US_STATE]"
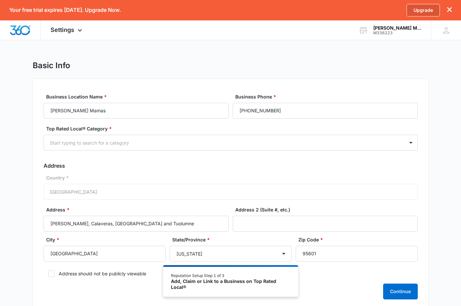
click at [418, 11] on link "Upgrade" at bounding box center [422, 10] width 33 height 13
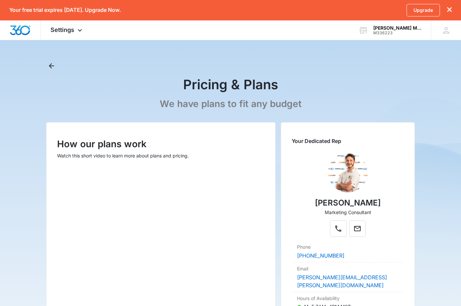
click at [450, 7] on button "dismiss this dialog" at bounding box center [449, 10] width 5 height 6
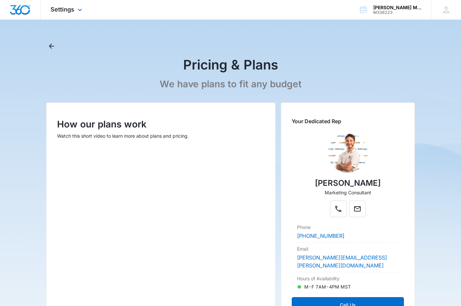
select select "[US_STATE]"
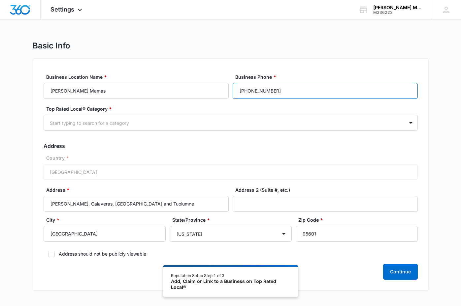
drag, startPoint x: 278, startPoint y: 88, endPoint x: 109, endPoint y: 64, distance: 171.2
click at [54, 64] on div "Business Location Name * [PERSON_NAME] Mamas Business Phone * [PHONE_NUMBER] To…" at bounding box center [231, 175] width 396 height 232
drag, startPoint x: 284, startPoint y: 93, endPoint x: 211, endPoint y: 96, distance: 73.6
click at [232, 96] on input "[PHONE_NUMBER]" at bounding box center [324, 91] width 185 height 16
type input "[PHONE_NUMBER]"
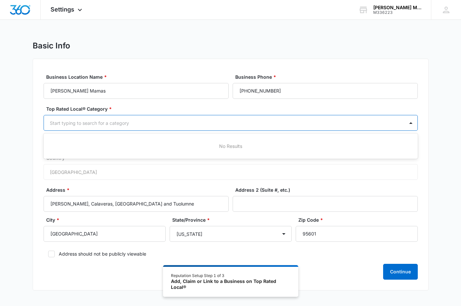
click at [96, 125] on div at bounding box center [223, 123] width 346 height 8
type input "hous"
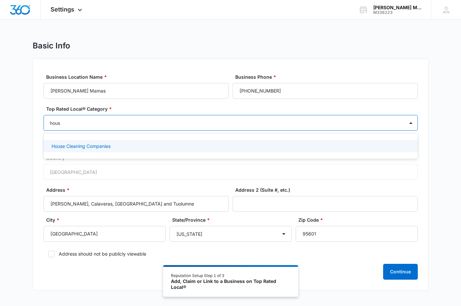
click at [96, 143] on p "House Cleaning Companies" at bounding box center [80, 146] width 59 height 7
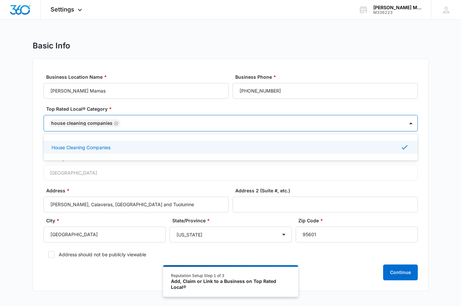
click at [433, 184] on div "Basic Info Business Location Name * [PERSON_NAME] Mamas Business Phone * [PHONE…" at bounding box center [230, 170] width 461 height 258
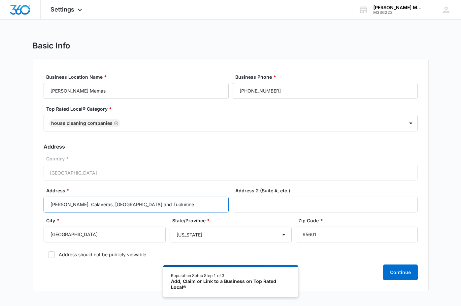
drag, startPoint x: 153, startPoint y: 203, endPoint x: -3, endPoint y: 186, distance: 156.2
click at [44, 197] on input "[PERSON_NAME], Calaveras, [GEOGRAPHIC_DATA] and Tuolumne" at bounding box center [136, 205] width 185 height 16
type input "[STREET_ADDRESS]"
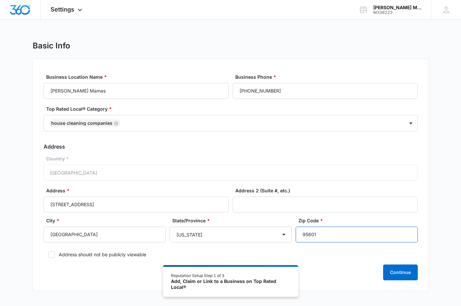
click at [329, 238] on input "95601" at bounding box center [356, 235] width 122 height 16
type input "9"
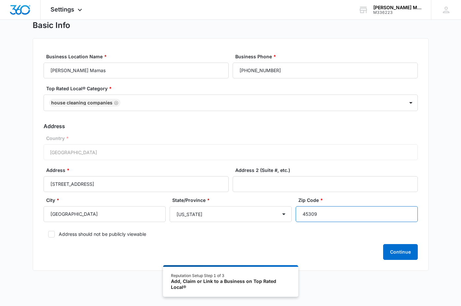
scroll to position [34, 0]
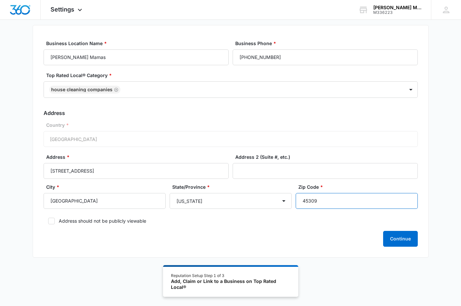
type input "45309"
click at [49, 222] on icon at bounding box center [51, 221] width 6 height 6
click at [48, 222] on input "Address should not be publicly viewable" at bounding box center [46, 221] width 5 height 5
checkbox input "true"
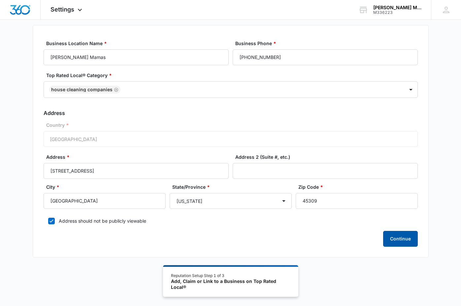
click at [405, 236] on button "Continue" at bounding box center [400, 239] width 35 height 16
click at [207, 15] on div "Settings Apps Reputation Websites Forms CRM Email Shop Payments POS Ads Intelli…" at bounding box center [230, 10] width 461 height 20
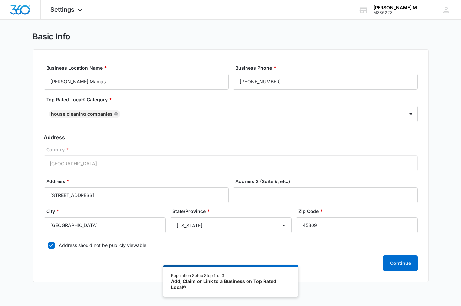
scroll to position [0, 0]
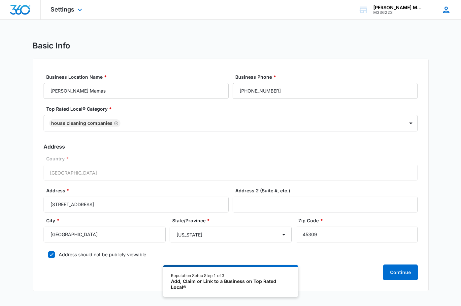
click at [445, 12] on icon at bounding box center [446, 10] width 10 height 10
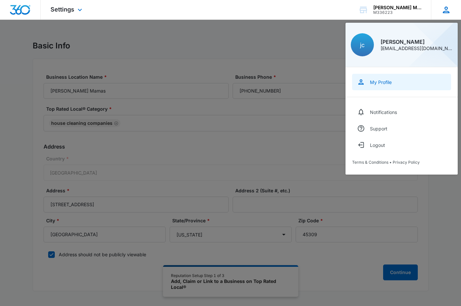
click at [386, 83] on div "My Profile" at bounding box center [381, 82] width 22 height 6
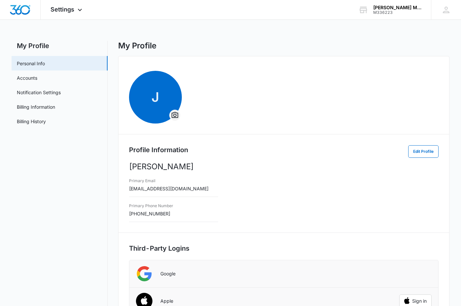
click at [175, 116] on icon "Overflow Menu" at bounding box center [175, 115] width 8 height 8
click at [192, 133] on div "Change Profile Photo" at bounding box center [200, 134] width 45 height 5
click at [398, 8] on div "[PERSON_NAME] Mamas" at bounding box center [397, 7] width 48 height 5
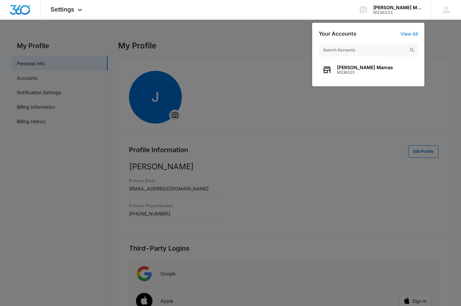
click at [221, 32] on div at bounding box center [230, 153] width 461 height 306
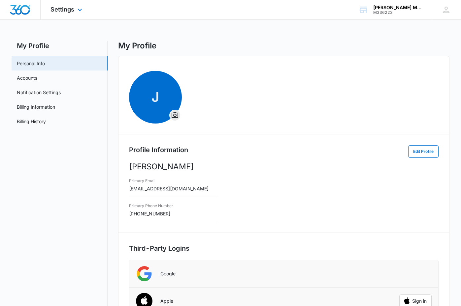
click at [16, 9] on img "Dashboard" at bounding box center [20, 10] width 21 height 10
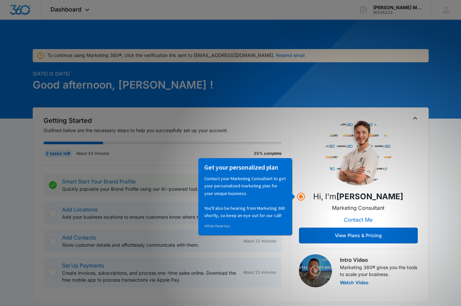
click at [272, 72] on p "[DATE] is [DATE]" at bounding box center [163, 73] width 261 height 7
click at [424, 104] on div "[DATE] is [DATE] Good afternoon, jade !" at bounding box center [231, 88] width 396 height 37
click at [276, 53] on button "Resend email" at bounding box center [290, 55] width 29 height 5
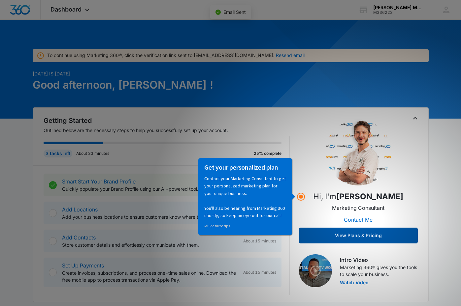
click at [320, 239] on button "View Plans & Pricing" at bounding box center [358, 236] width 119 height 16
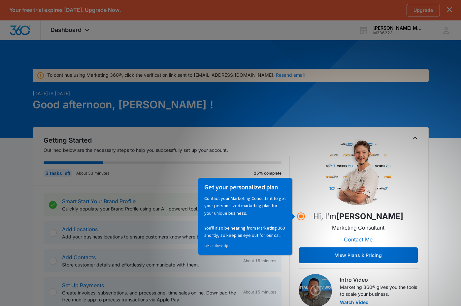
click at [276, 75] on button "Resend email" at bounding box center [290, 75] width 29 height 5
click at [396, 139] on div "Hi, I'm [PERSON_NAME] Marketing Consultant Contact Me View Plans & Pricing Intr…" at bounding box center [358, 221] width 119 height 172
click at [92, 29] on div "Dashboard Apps Reputation Websites Forms CRM Email Shop Payments POS Ads Intell…" at bounding box center [71, 29] width 60 height 19
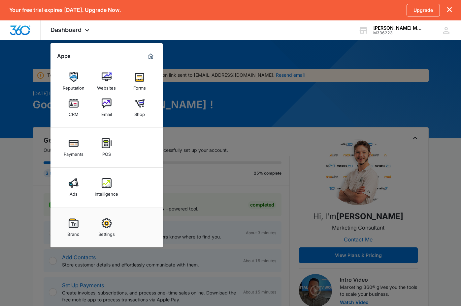
click at [250, 111] on div at bounding box center [230, 153] width 461 height 306
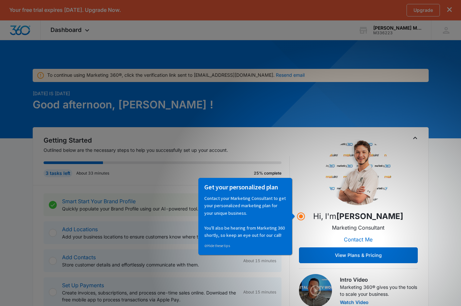
click at [237, 116] on div "[DATE] is [DATE] Good afternoon, jade !" at bounding box center [163, 108] width 261 height 37
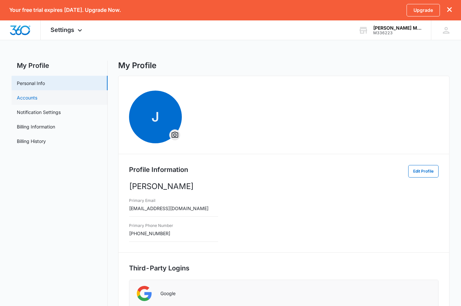
click at [37, 97] on link "Accounts" at bounding box center [27, 97] width 20 height 7
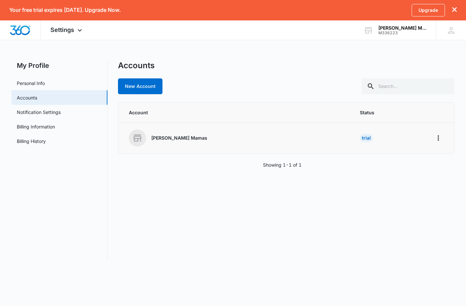
click at [179, 133] on div "[PERSON_NAME] Mamas" at bounding box center [236, 138] width 215 height 17
click at [172, 142] on div "[PERSON_NAME] Mamas" at bounding box center [236, 138] width 215 height 17
click at [173, 135] on p "[PERSON_NAME] Mamas" at bounding box center [179, 138] width 56 height 7
click at [146, 132] on div "[PERSON_NAME] Mamas" at bounding box center [236, 138] width 215 height 17
click at [64, 31] on span "Settings" at bounding box center [62, 29] width 24 height 7
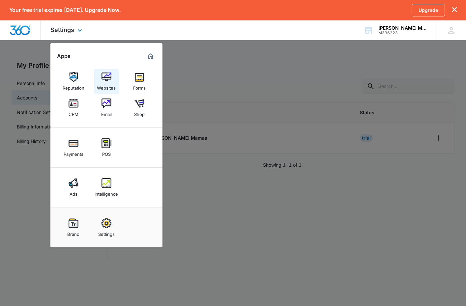
click at [107, 78] on img at bounding box center [107, 77] width 10 height 10
